Goal: Task Accomplishment & Management: Manage account settings

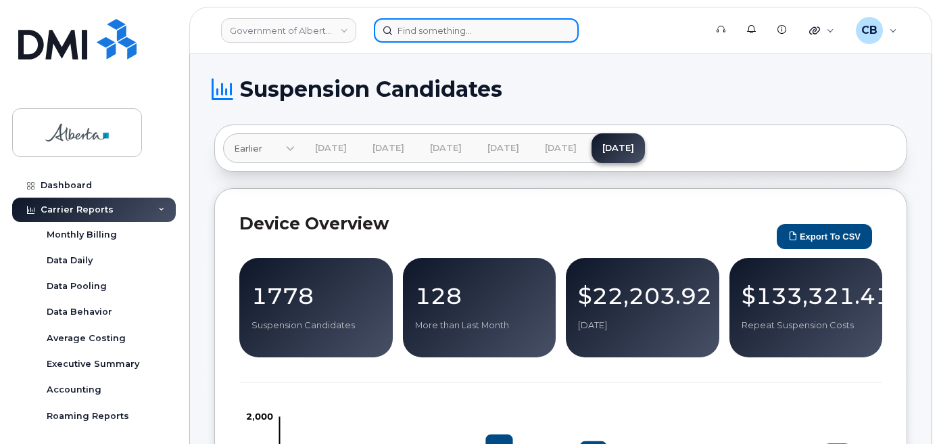
click at [465, 25] on input at bounding box center [476, 30] width 205 height 24
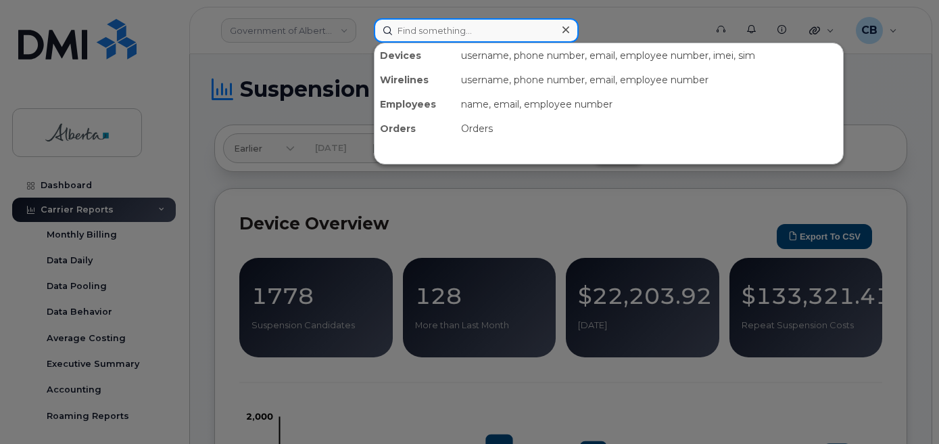
paste input "7804993566"
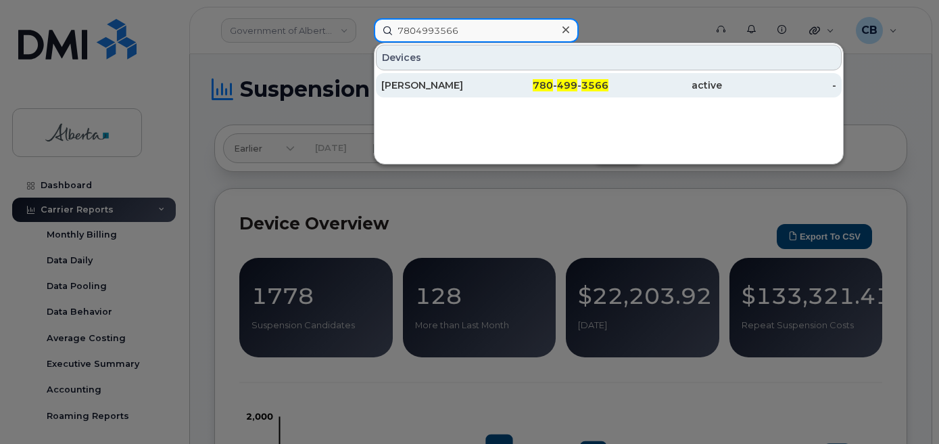
type input "7804993566"
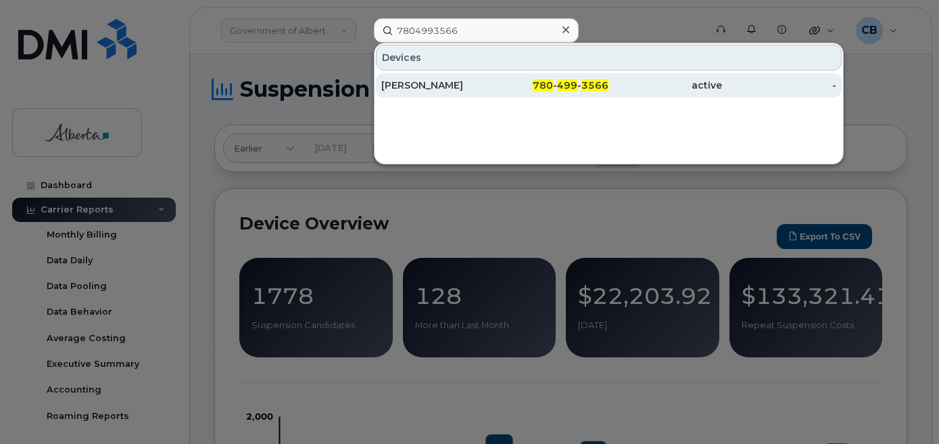
click at [423, 85] on div "Sarah Stewart" at bounding box center [438, 85] width 114 height 14
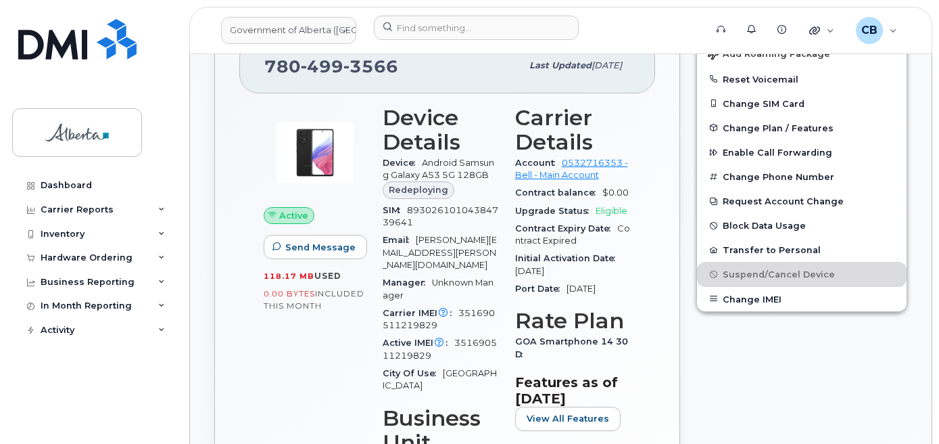
scroll to position [339, 0]
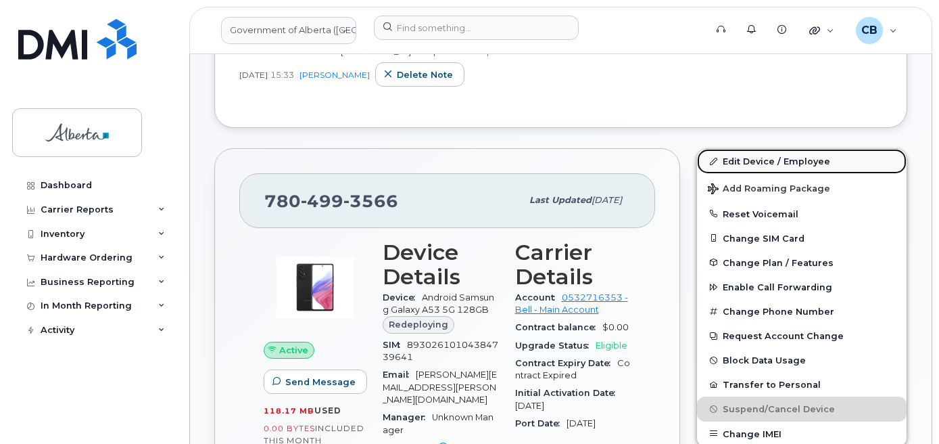
click at [749, 162] on link "Edit Device / Employee" at bounding box center [802, 161] width 210 height 24
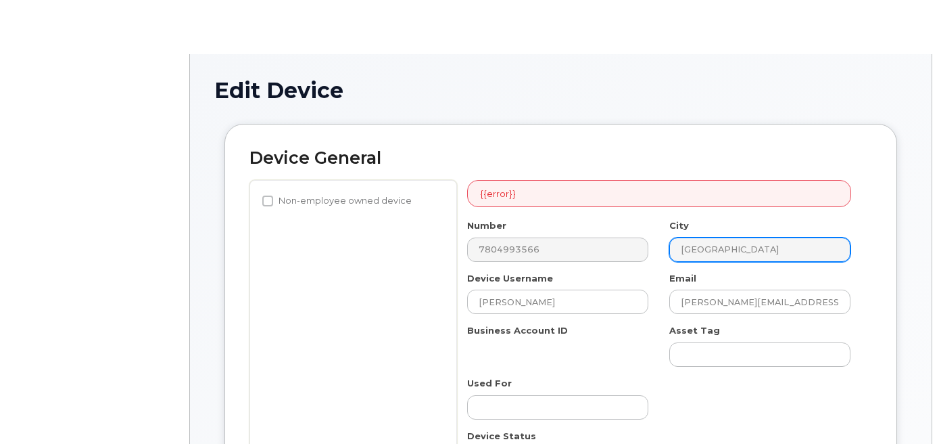
select select "4120330"
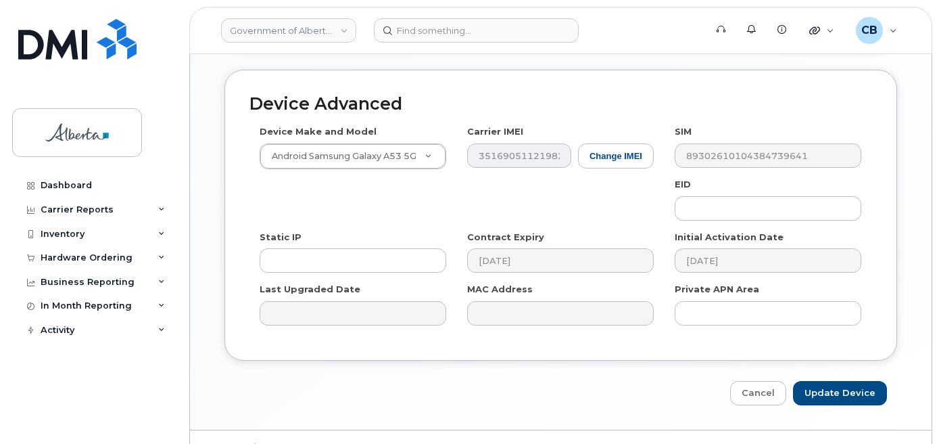
scroll to position [783, 0]
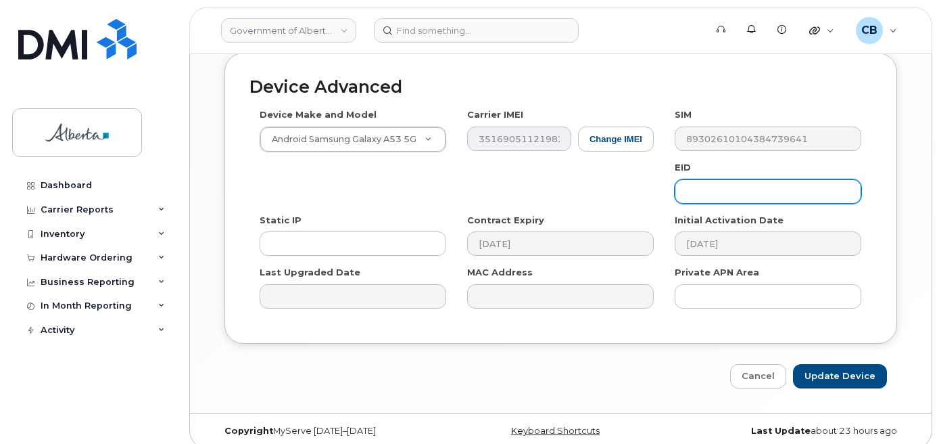
click at [708, 179] on input "text" at bounding box center [768, 191] width 187 height 24
paste input "89033023553429009100042780935744"
type input "89033023553429009100042780935744"
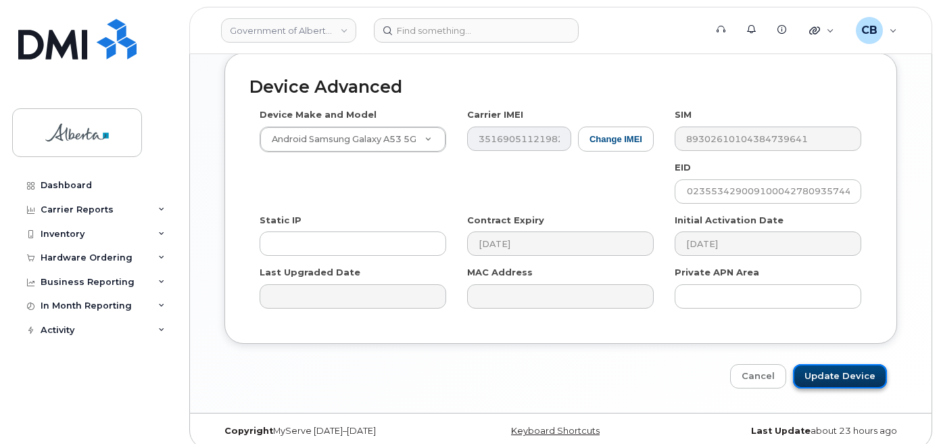
scroll to position [0, 0]
click at [825, 364] on input "Update Device" at bounding box center [840, 376] width 94 height 25
type input "Saving..."
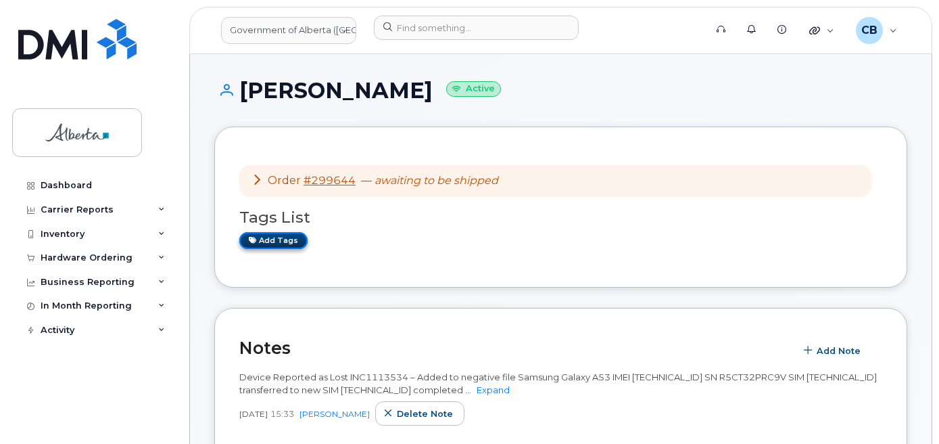
click at [272, 239] on link "Add tags" at bounding box center [273, 240] width 68 height 17
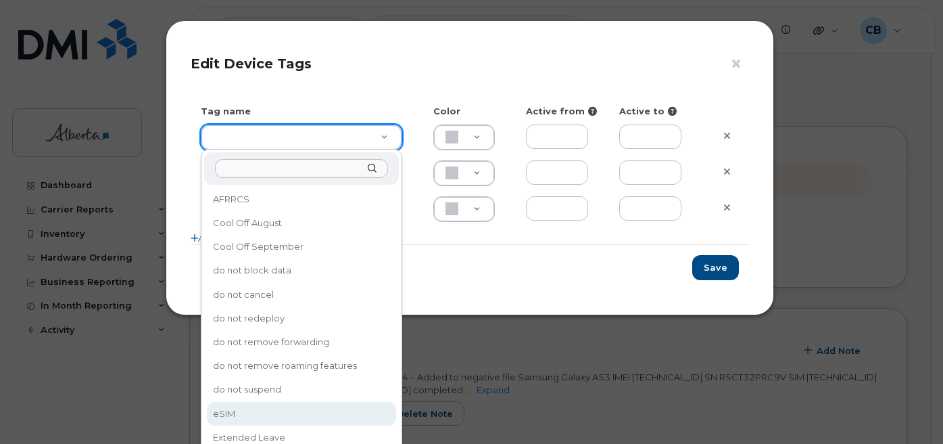
type input "eSIM"
type input "D6CDC1"
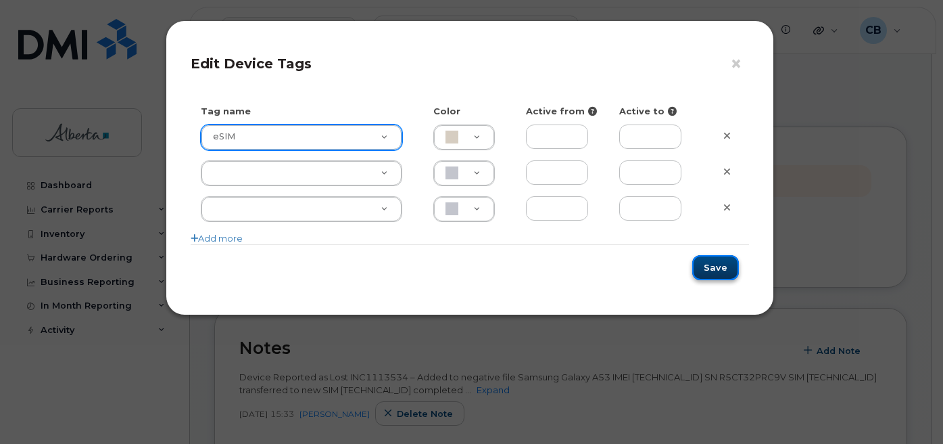
click at [709, 265] on button "Save" at bounding box center [716, 267] width 47 height 25
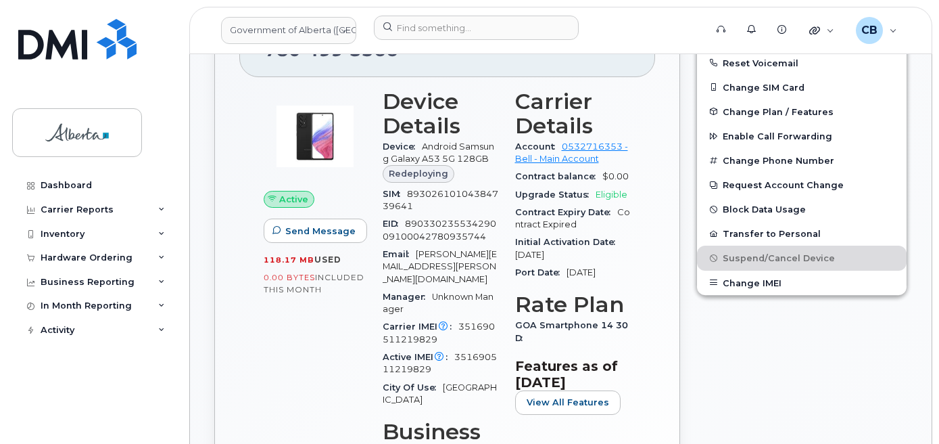
scroll to position [278, 0]
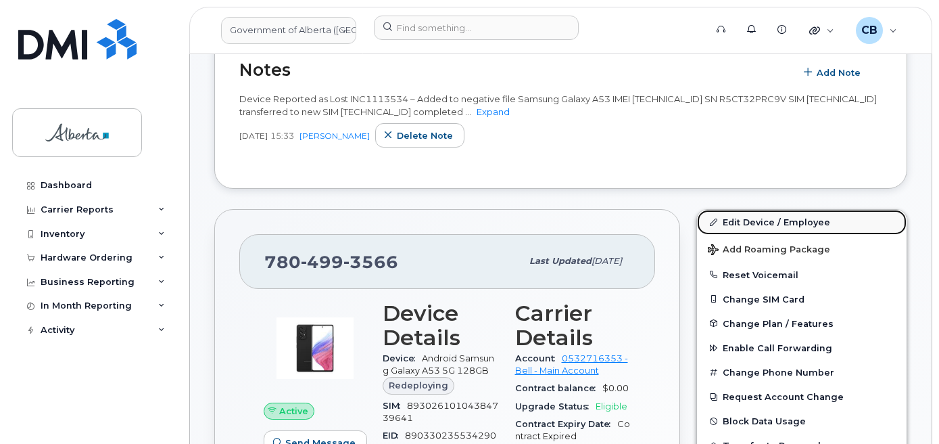
click at [747, 222] on link "Edit Device / Employee" at bounding box center [802, 222] width 210 height 24
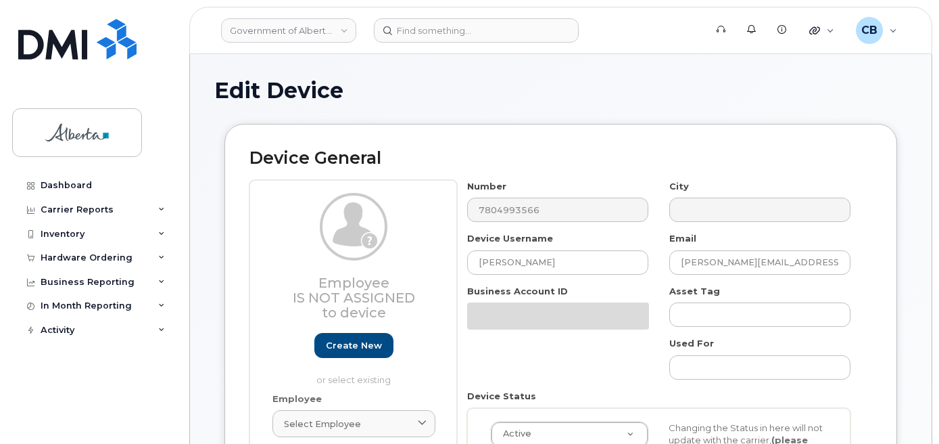
select select "4120330"
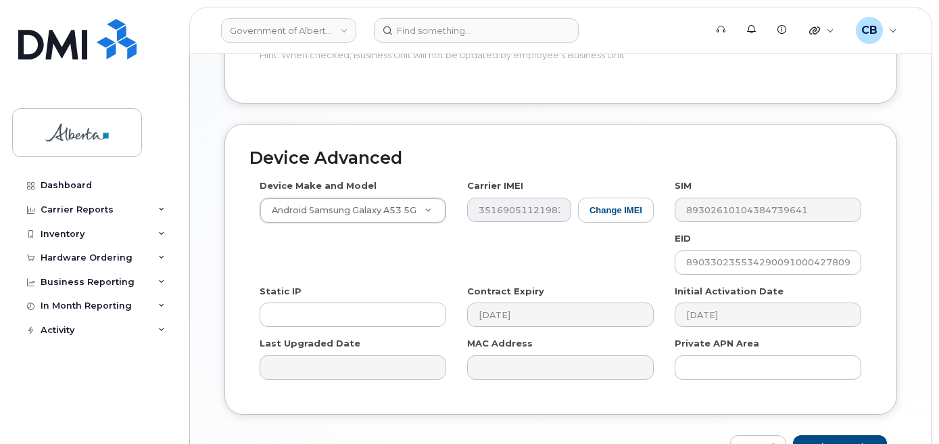
scroll to position [705, 0]
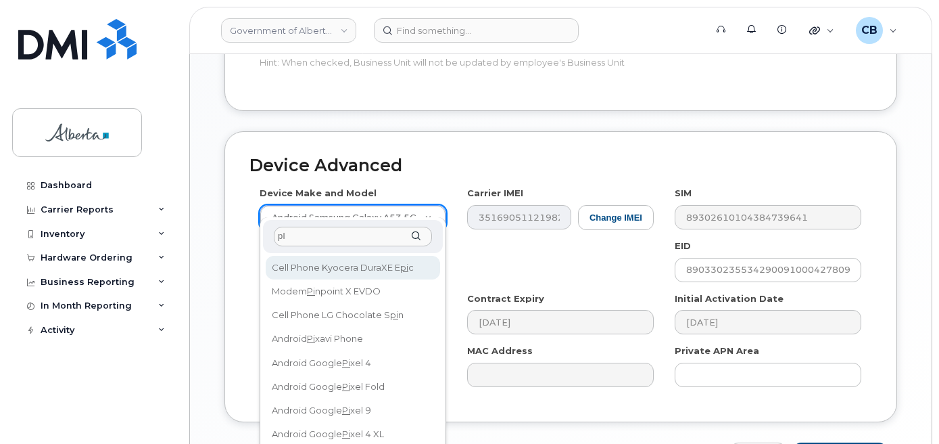
type input "p"
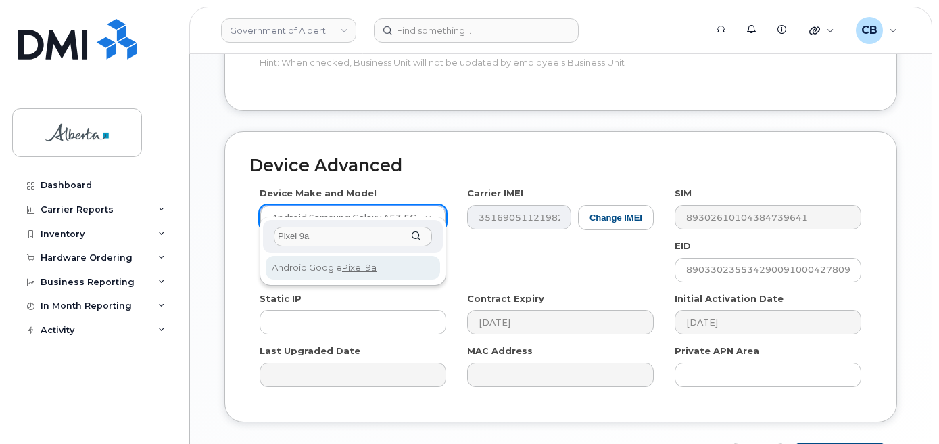
type input "Pixel 9a"
select select "3348"
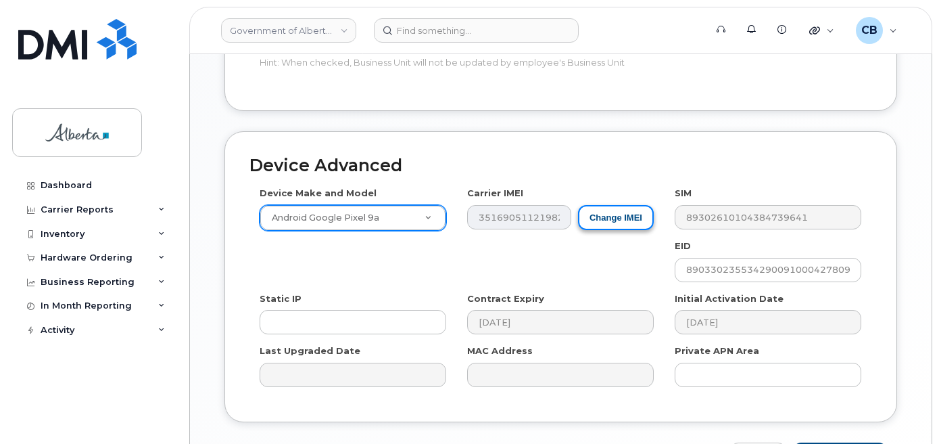
click at [612, 208] on button "Change IMEI" at bounding box center [616, 217] width 76 height 25
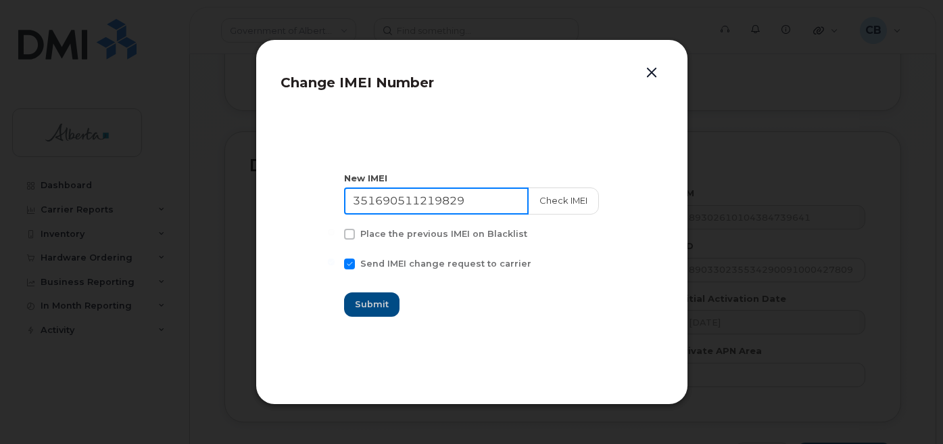
click at [411, 201] on input "351690511219829" at bounding box center [436, 200] width 185 height 27
paste input "5030791037581"
type input "355030791037581"
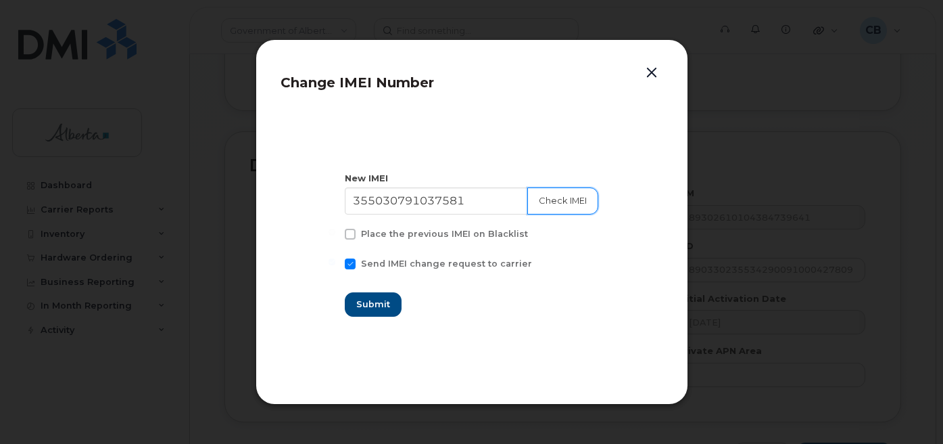
click at [550, 199] on button "Check IMEI" at bounding box center [562, 200] width 71 height 27
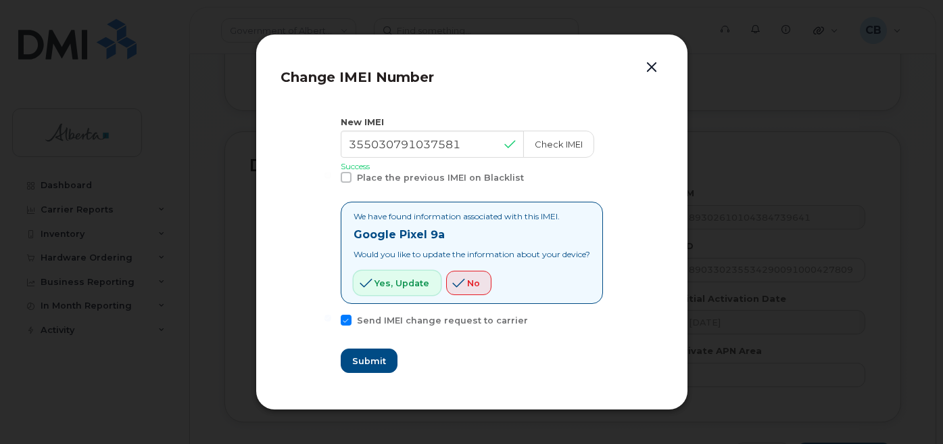
click at [375, 281] on span "Yes, update" at bounding box center [402, 283] width 55 height 13
click at [352, 355] on span "Submit" at bounding box center [369, 360] width 34 height 13
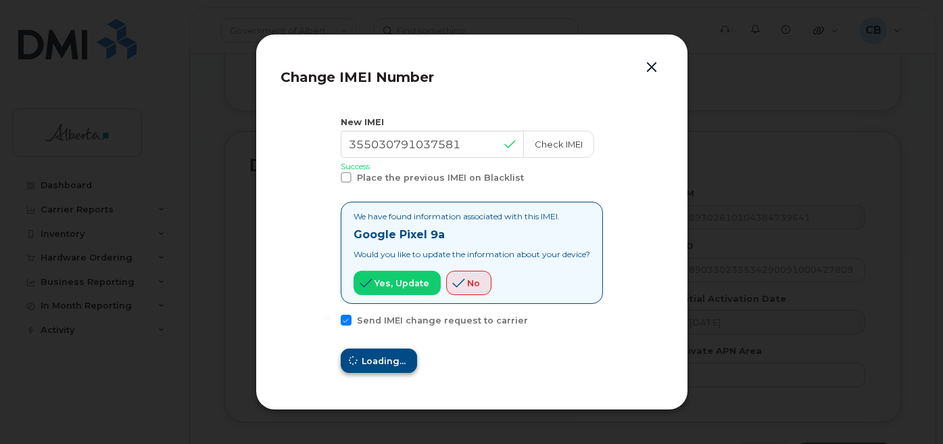
type input "355030791037581"
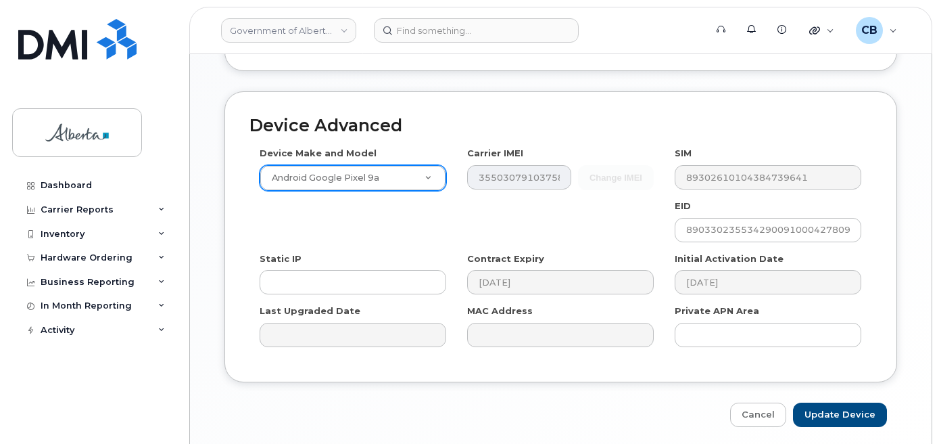
scroll to position [783, 0]
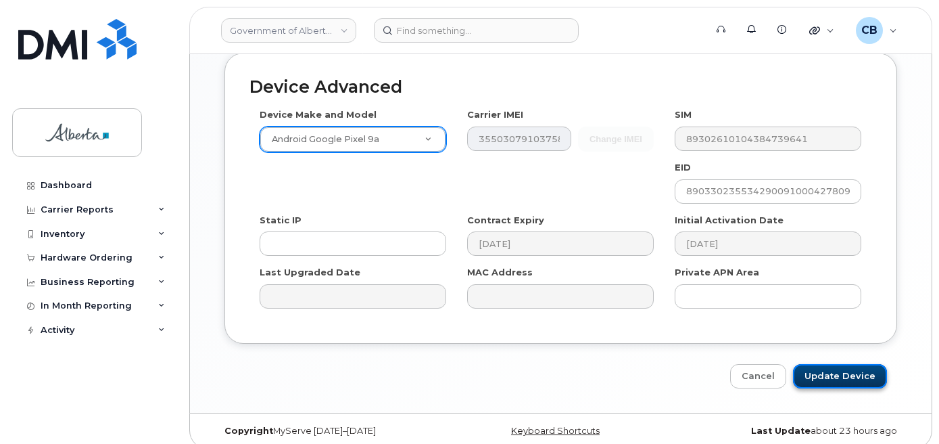
click at [817, 364] on input "Update Device" at bounding box center [840, 376] width 94 height 25
type input "Saving..."
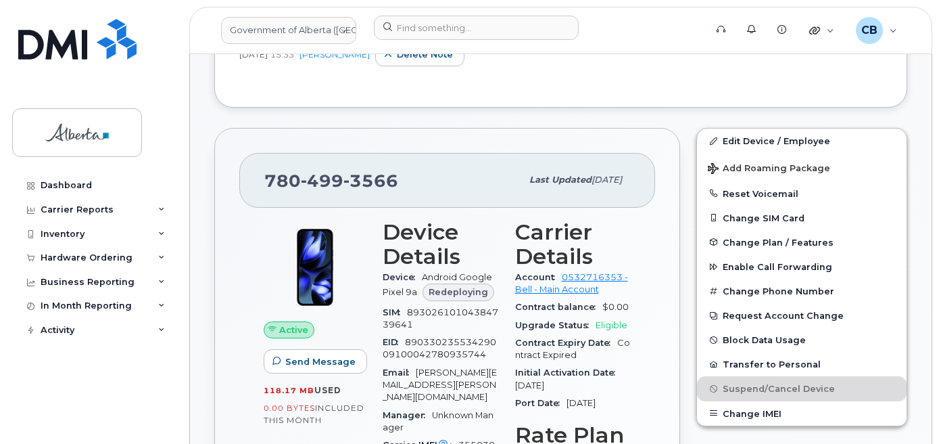
scroll to position [338, 0]
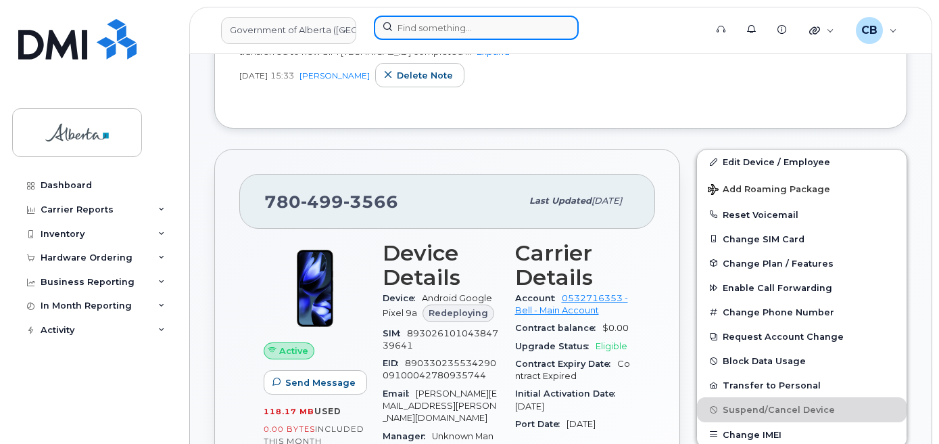
click at [418, 26] on input at bounding box center [476, 28] width 205 height 24
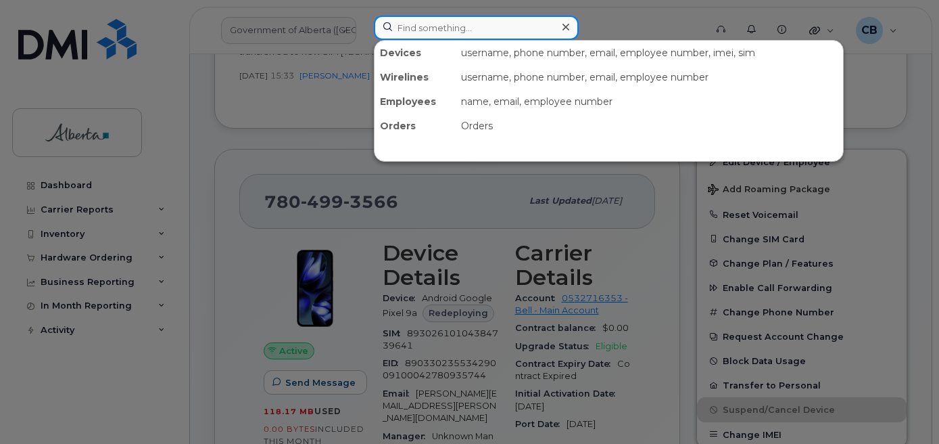
paste input "7808144247"
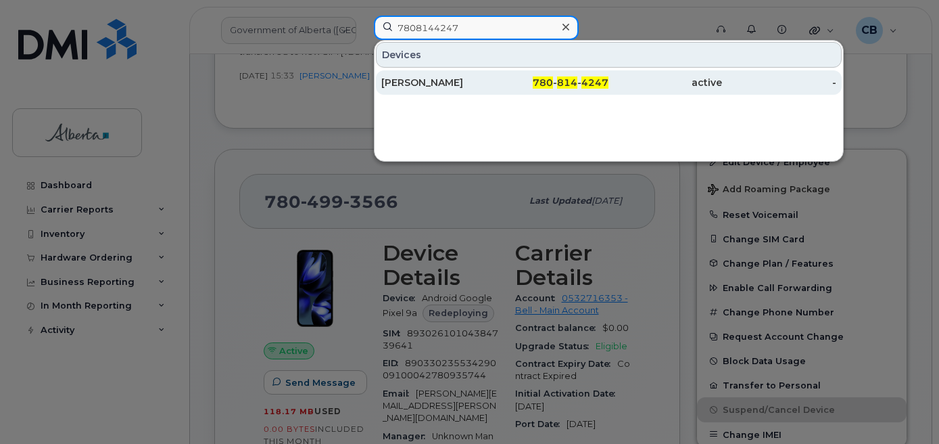
type input "7808144247"
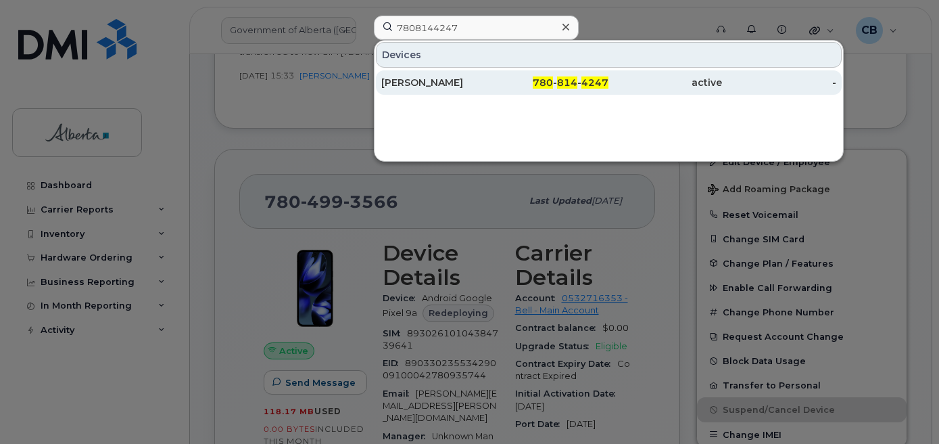
click at [401, 80] on div "[PERSON_NAME]" at bounding box center [438, 83] width 114 height 14
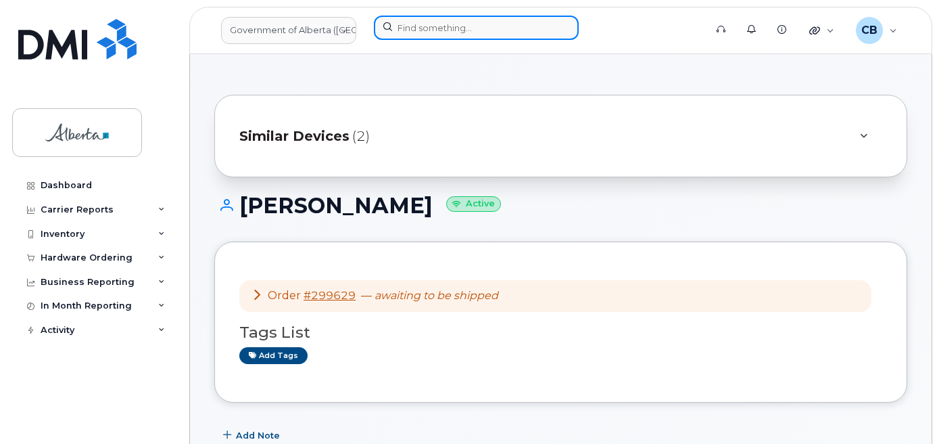
click at [407, 30] on input at bounding box center [476, 28] width 205 height 24
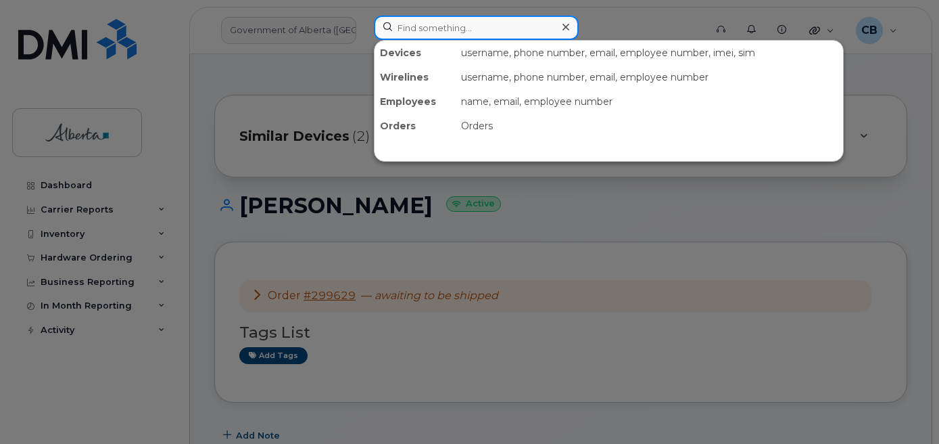
paste input "5873409125"
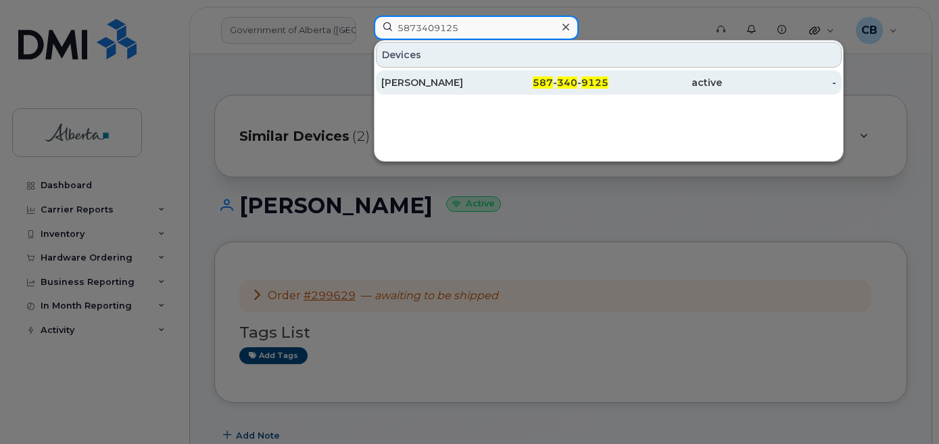
type input "5873409125"
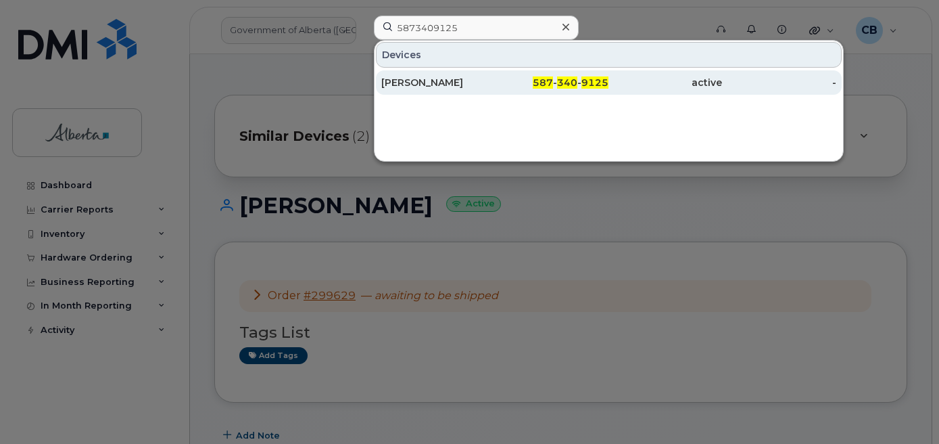
click at [400, 85] on div "[PERSON_NAME]" at bounding box center [438, 83] width 114 height 14
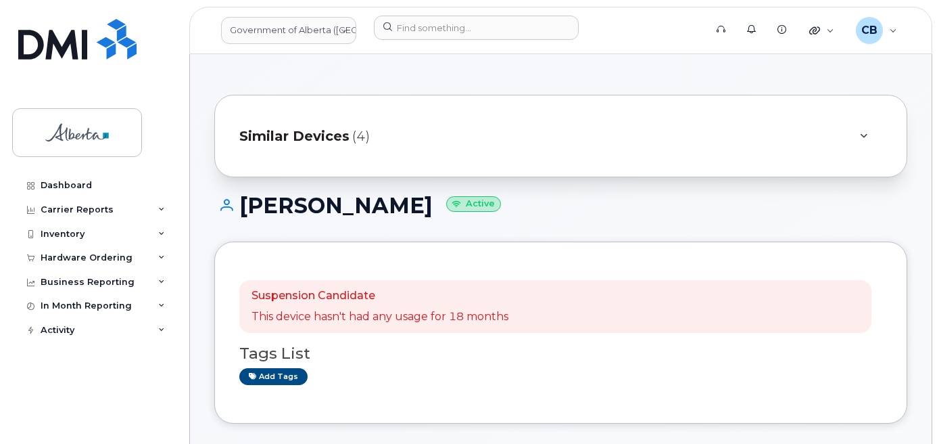
click at [266, 208] on h1 "Julie Legare Active" at bounding box center [560, 205] width 693 height 24
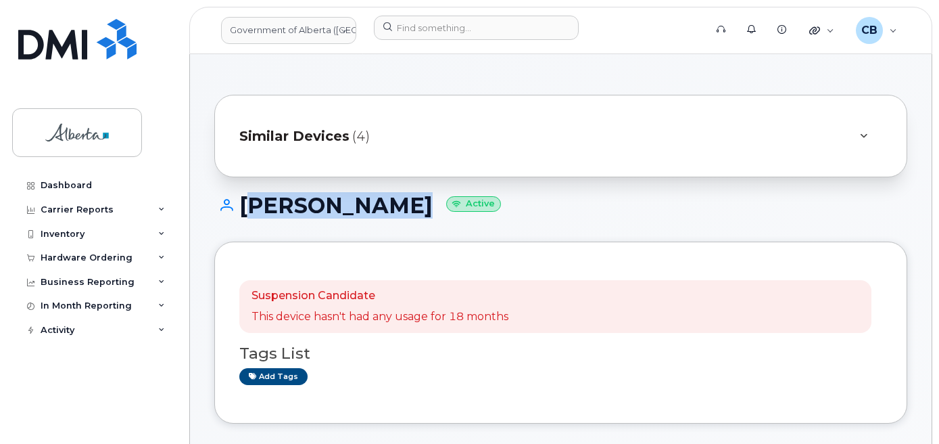
click at [346, 205] on h1 "Julie Legare Active" at bounding box center [560, 205] width 693 height 24
copy h1 "Julie Legare"
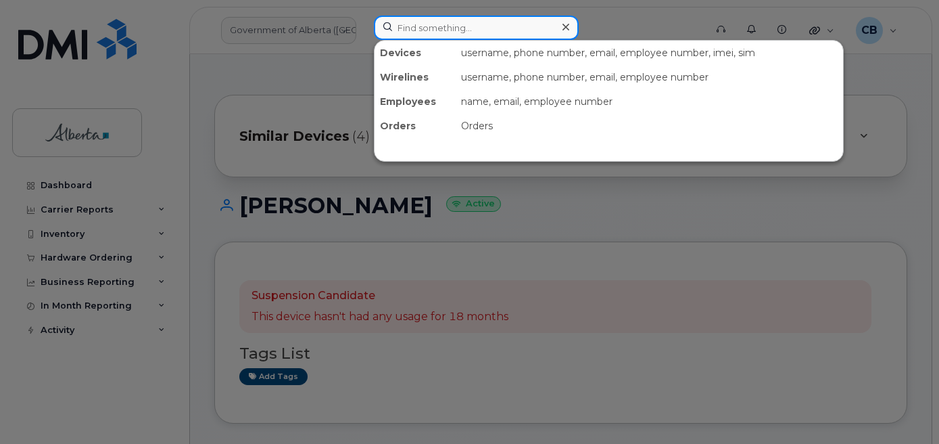
click at [413, 24] on input at bounding box center [476, 28] width 205 height 24
paste input "5875450176"
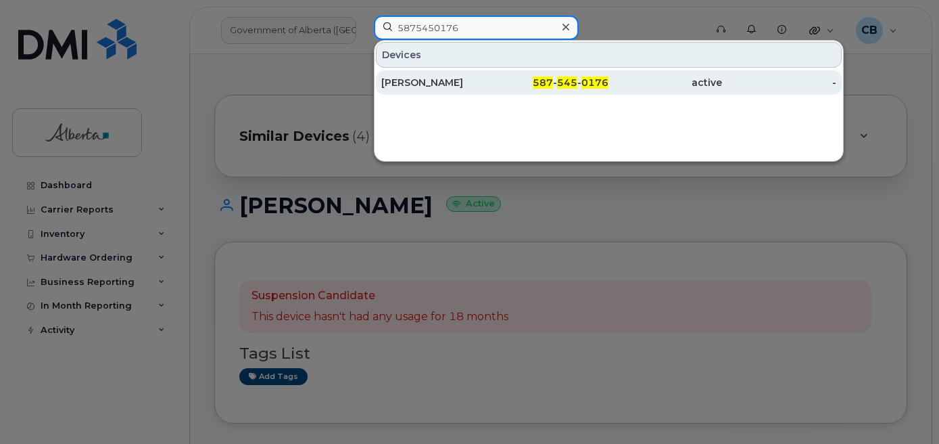
type input "5875450176"
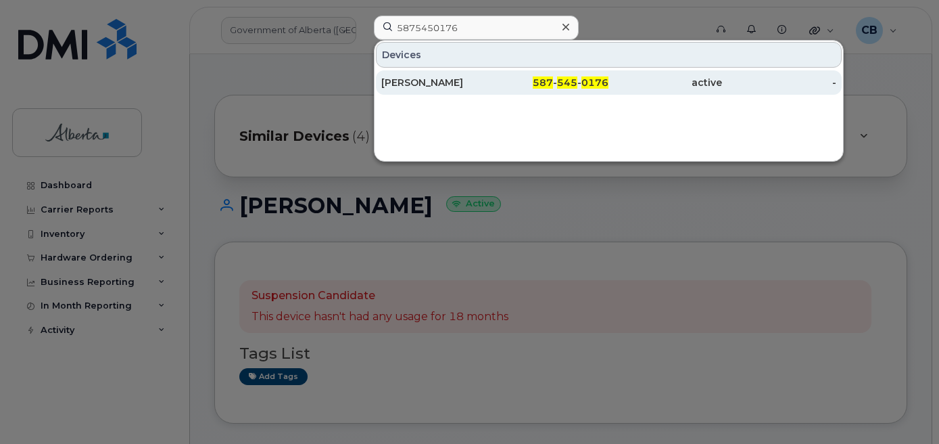
click at [423, 83] on div "Ashish Sharma" at bounding box center [438, 83] width 114 height 14
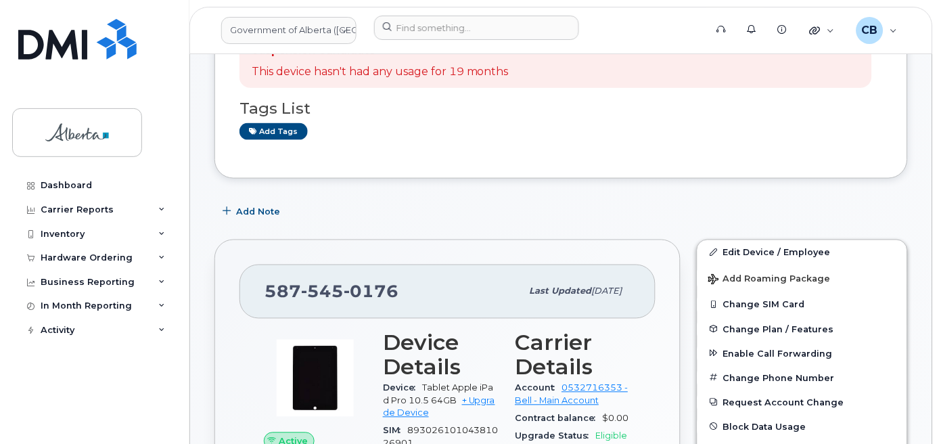
scroll to position [203, 0]
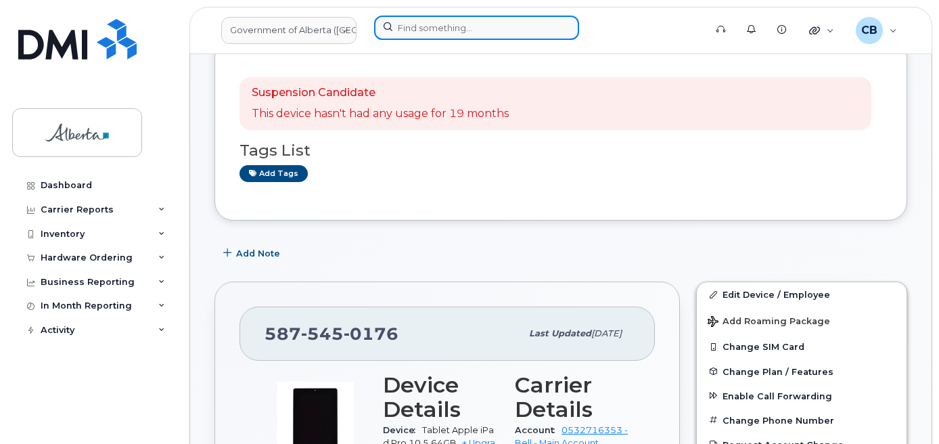
click at [429, 30] on input at bounding box center [476, 28] width 205 height 24
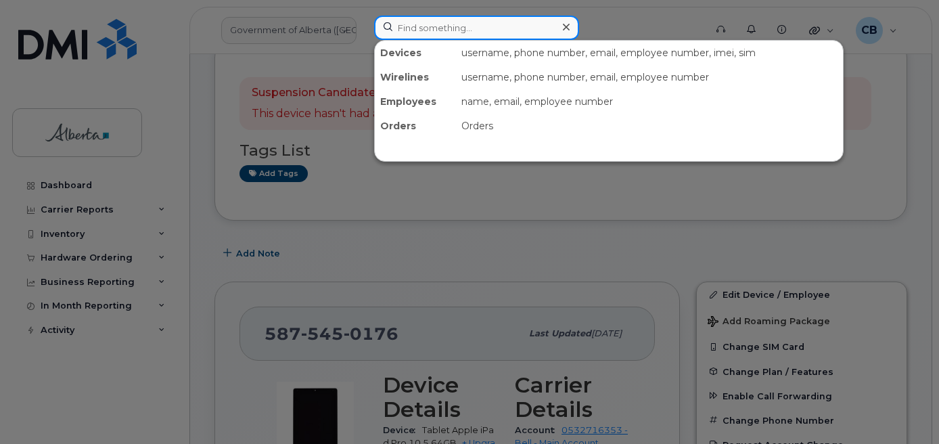
paste input "5873342375"
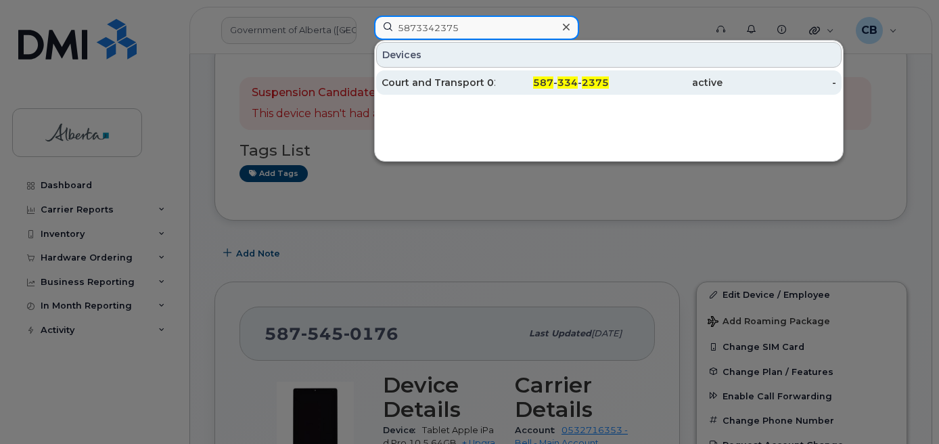
type input "5873342375"
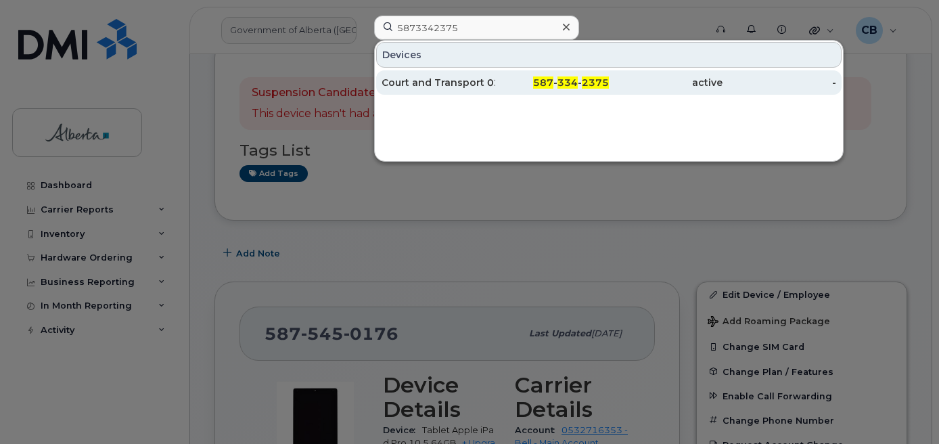
click at [446, 83] on div "Court and Transport 02" at bounding box center [438, 83] width 114 height 14
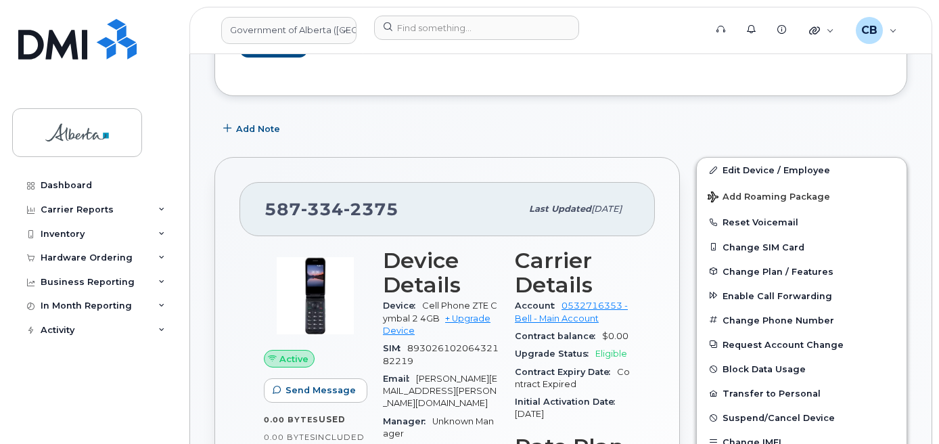
scroll to position [338, 0]
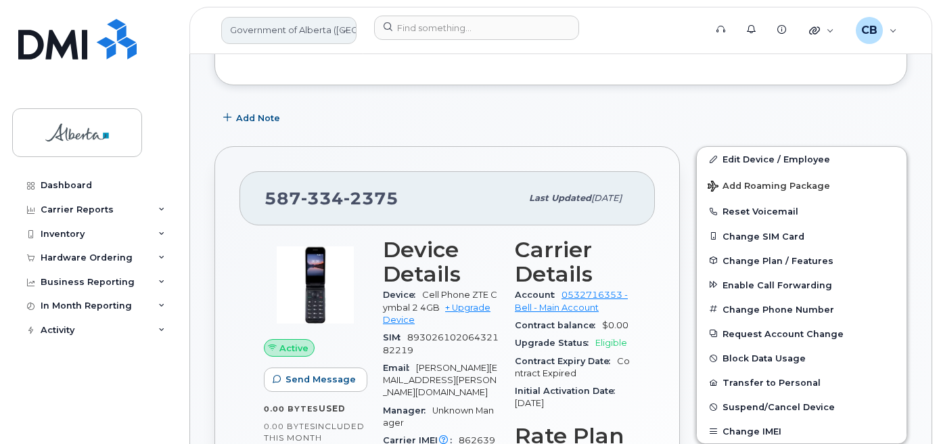
click at [279, 28] on link "Government of Alberta ([GEOGRAPHIC_DATA])" at bounding box center [288, 30] width 135 height 27
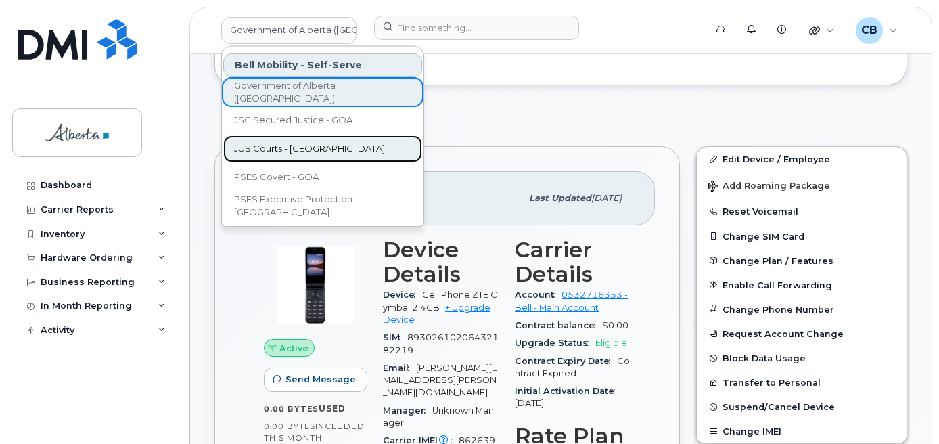
click at [281, 149] on span "JUS Courts - [GEOGRAPHIC_DATA]" at bounding box center [309, 149] width 151 height 14
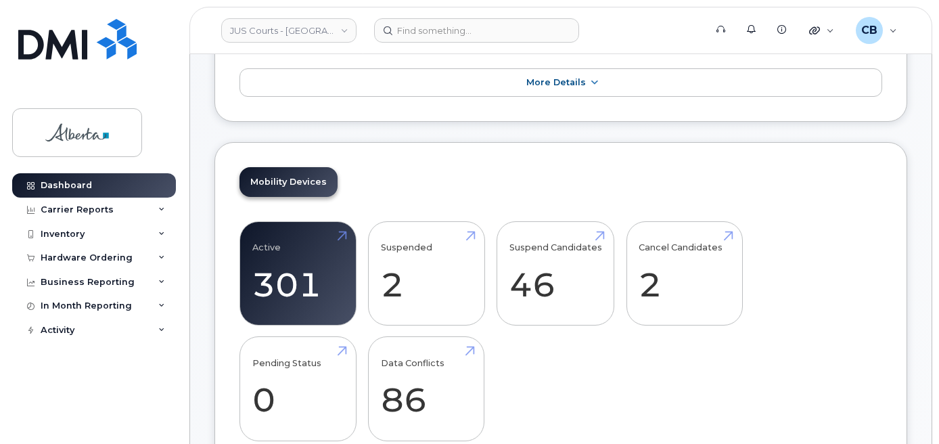
scroll to position [203, 0]
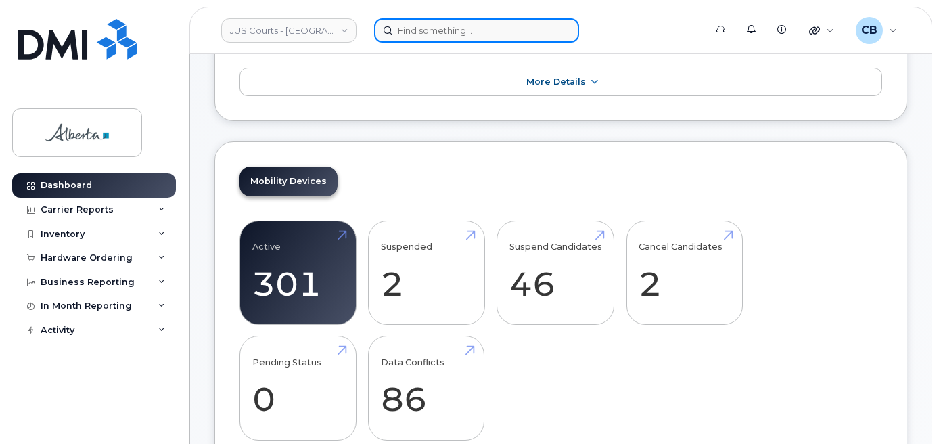
click at [448, 38] on input at bounding box center [476, 30] width 205 height 24
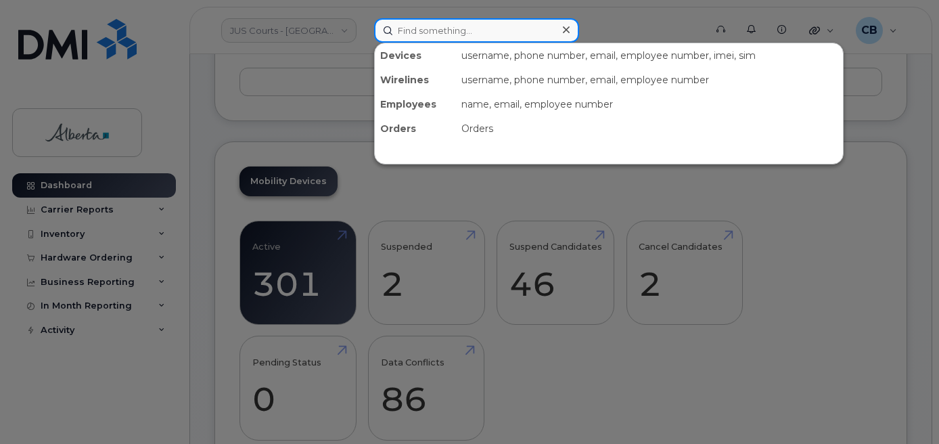
paste input "5873342375"
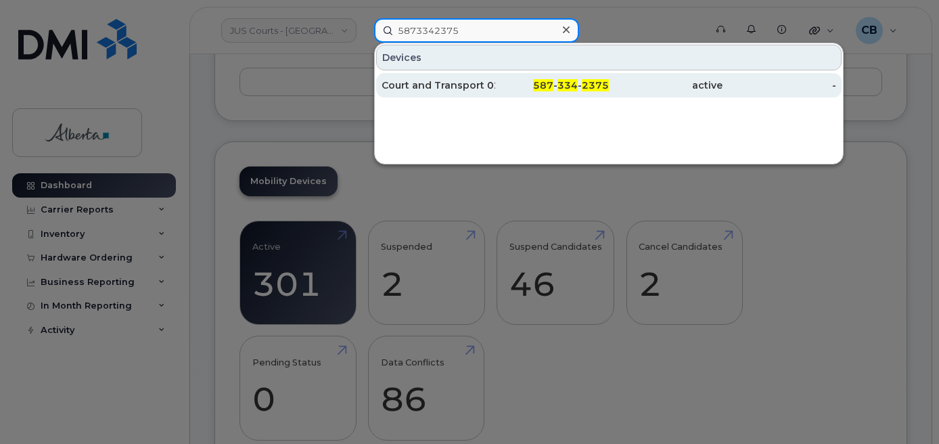
type input "5873342375"
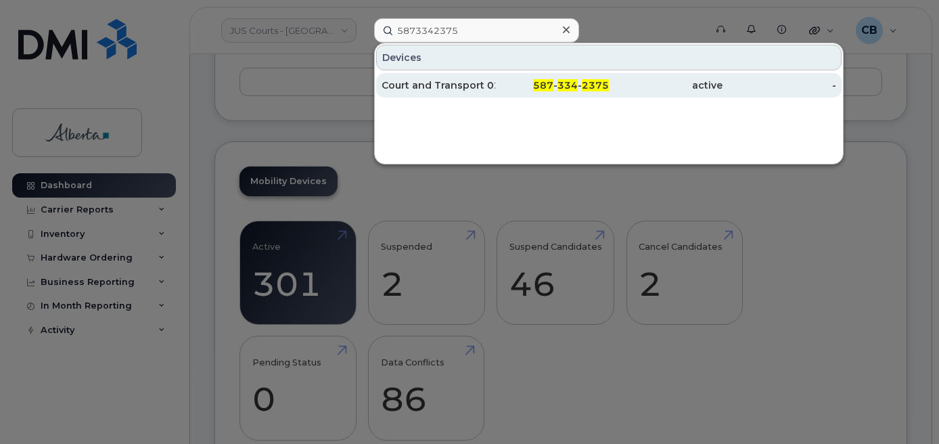
click at [438, 82] on div "Court and Transport 02" at bounding box center [438, 85] width 114 height 14
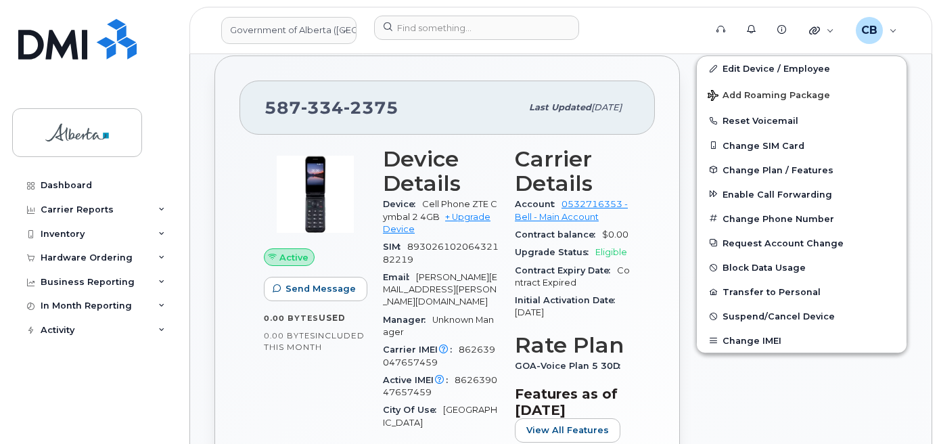
scroll to position [406, 0]
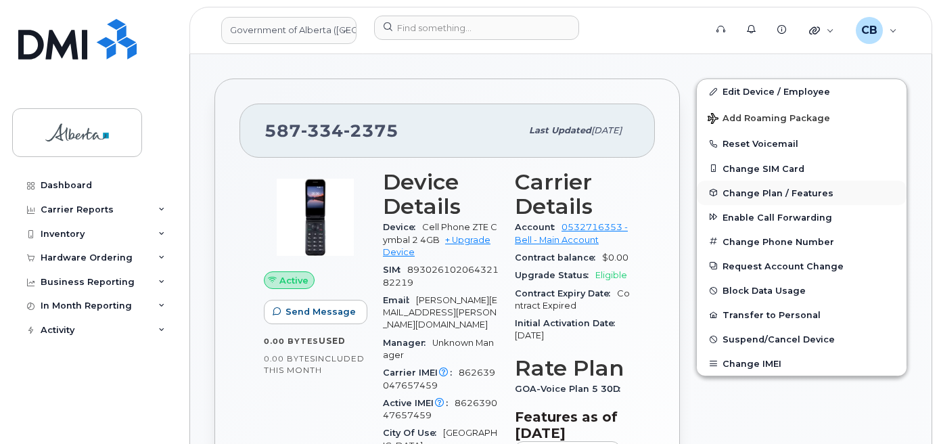
click at [762, 195] on span "Change Plan / Features" at bounding box center [777, 192] width 111 height 10
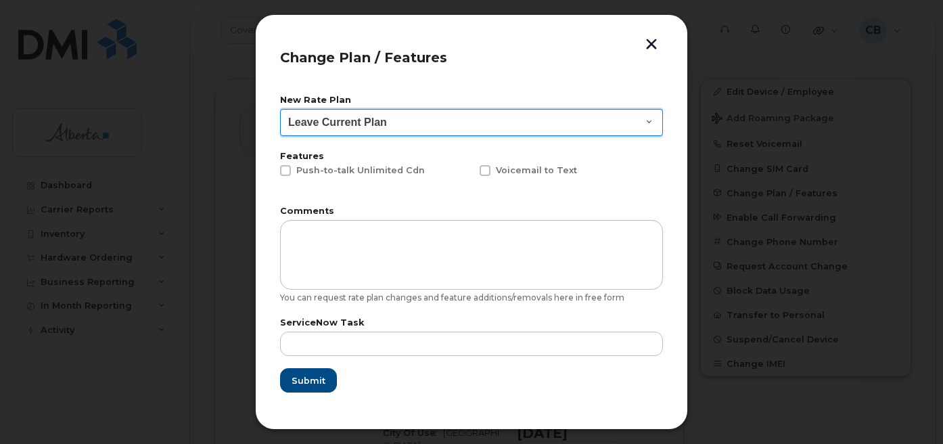
click at [632, 128] on select "Leave Current Plan GOA - Voice Plan 5 GOA Unlimited Smartphone 14" at bounding box center [471, 122] width 383 height 27
select select "1146989"
click at [280, 109] on select "Leave Current Plan GOA - Voice Plan 5 GOA Unlimited Smartphone 14" at bounding box center [471, 122] width 383 height 27
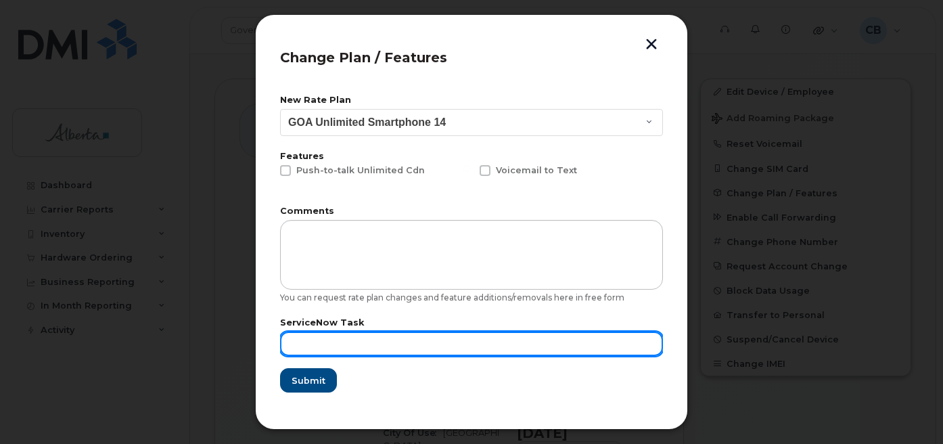
click at [314, 340] on input "text" at bounding box center [471, 343] width 383 height 24
paste input "SCTASK0842945"
type input "SCTASK0842945"
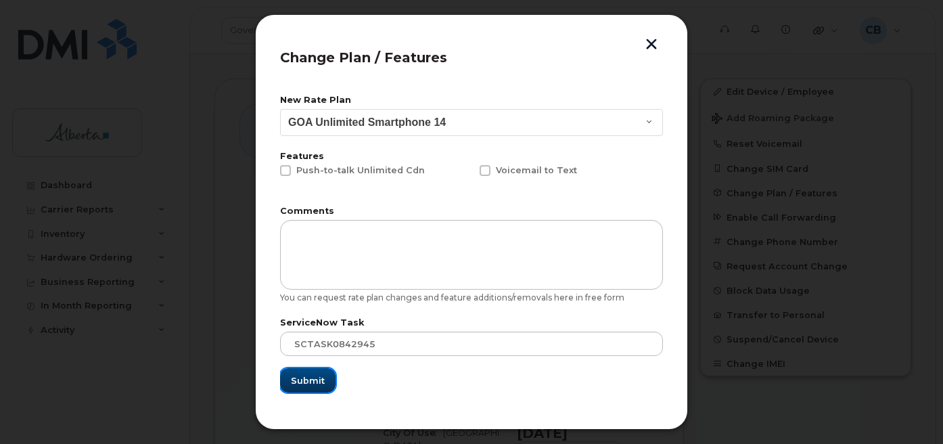
click at [317, 377] on span "Submit" at bounding box center [308, 380] width 34 height 13
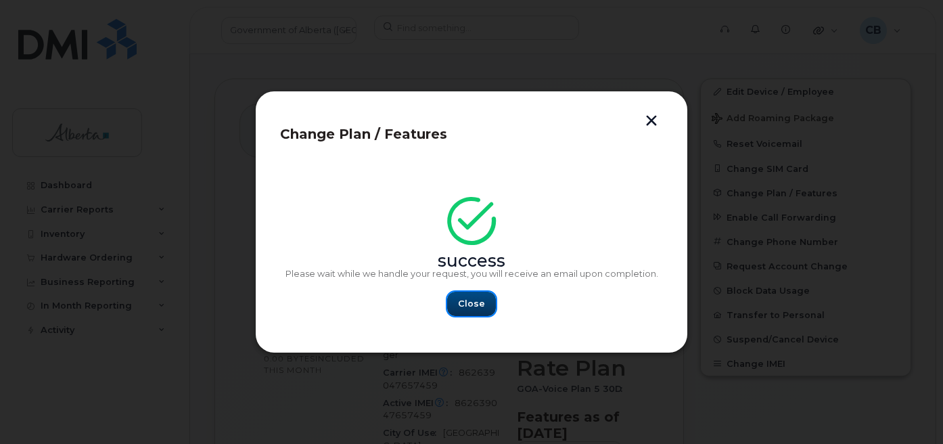
click at [470, 296] on button "Close" at bounding box center [471, 303] width 49 height 24
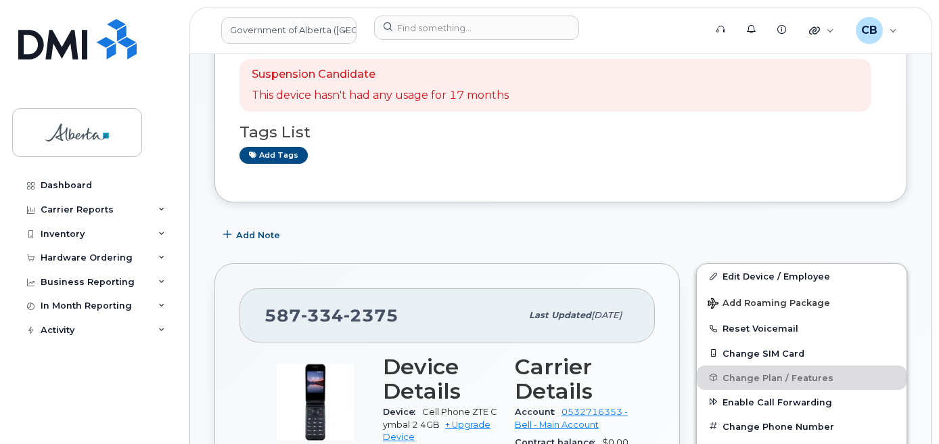
scroll to position [203, 0]
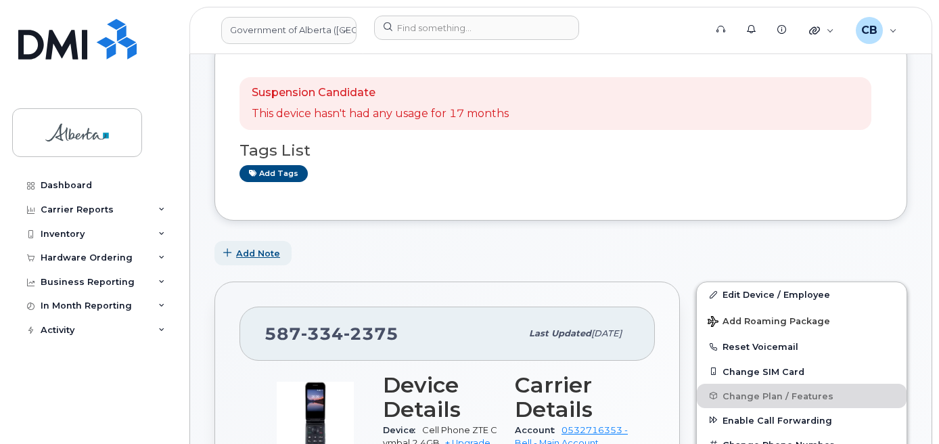
click at [245, 256] on span "Add Note" at bounding box center [258, 253] width 44 height 13
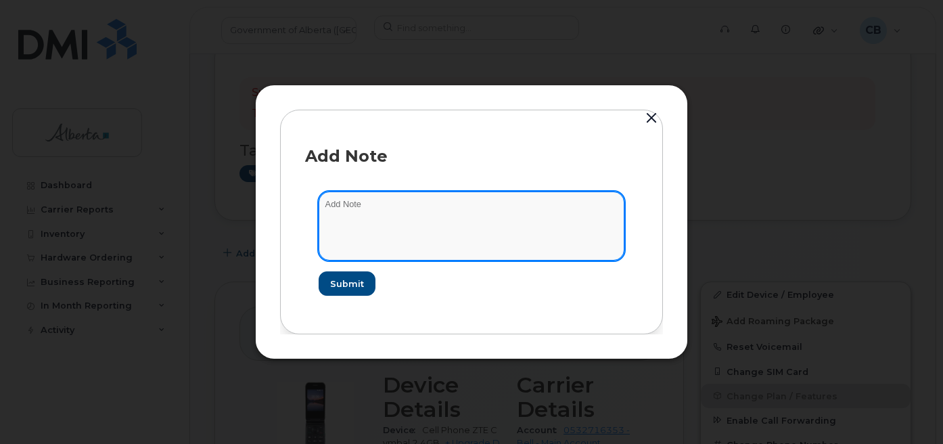
click at [350, 203] on textarea at bounding box center [472, 225] width 306 height 69
paste textarea "SCTASK0842945"
type textarea "SCTASK0842945-Changed the rate plan from voice to voice and data."
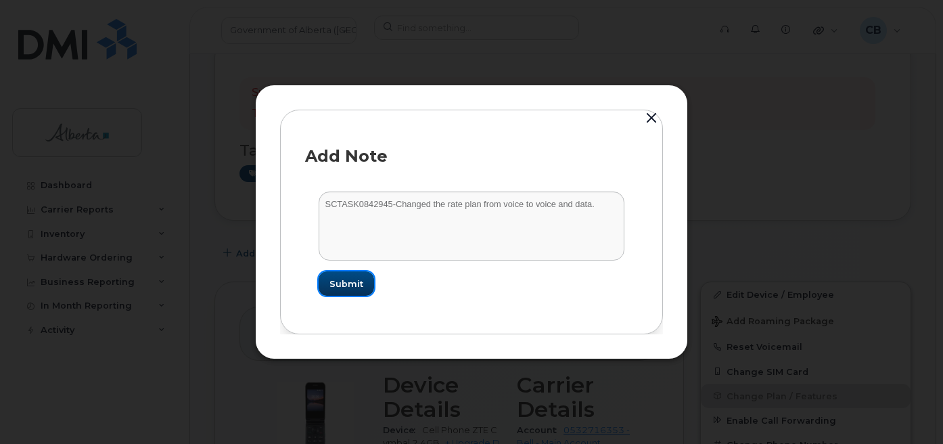
click at [347, 284] on span "Submit" at bounding box center [346, 283] width 34 height 13
